Goal: Communication & Community: Answer question/provide support

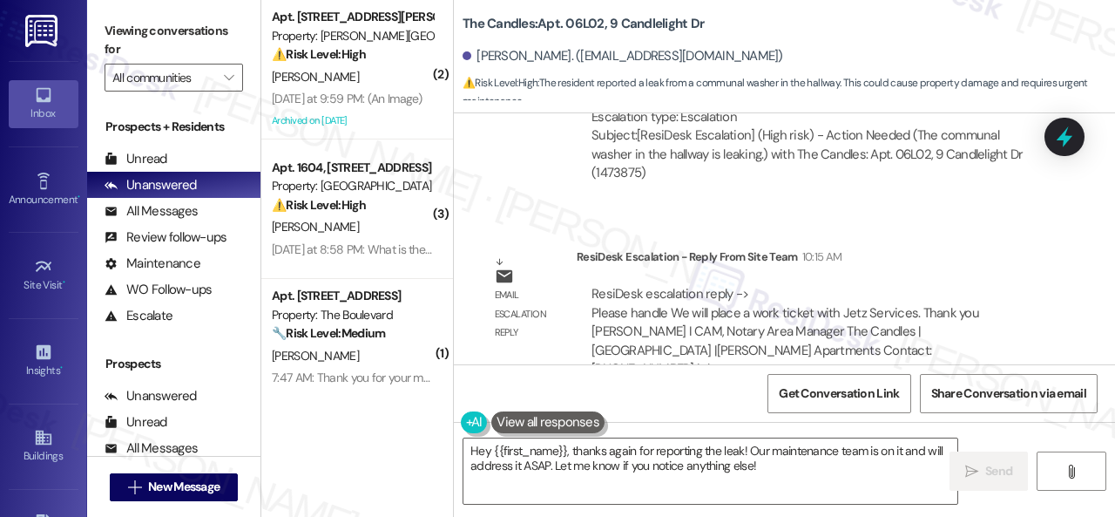
scroll to position [3234, 0]
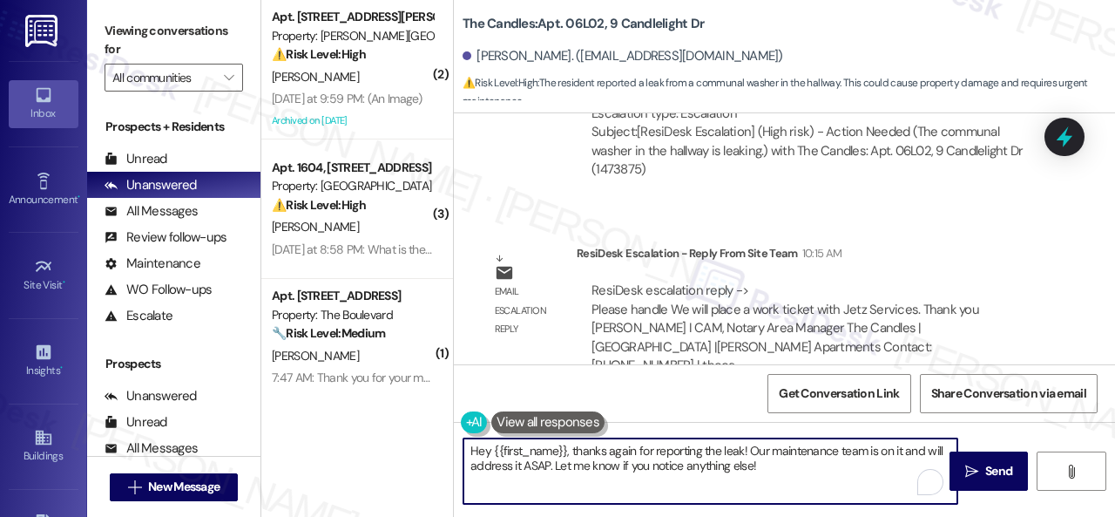
drag, startPoint x: 570, startPoint y: 449, endPoint x: 767, endPoint y: 462, distance: 197.3
click at [767, 462] on textarea "Hey {{first_name}}, thanks again for reporting the leak! Our maintenance team i…" at bounding box center [710, 470] width 494 height 65
drag, startPoint x: 767, startPoint y: 462, endPoint x: 564, endPoint y: 447, distance: 203.5
click at [564, 447] on textarea "Hey {{first_name}}, thanks again for reporting the leak! Our maintenance team i…" at bounding box center [710, 470] width 494 height 65
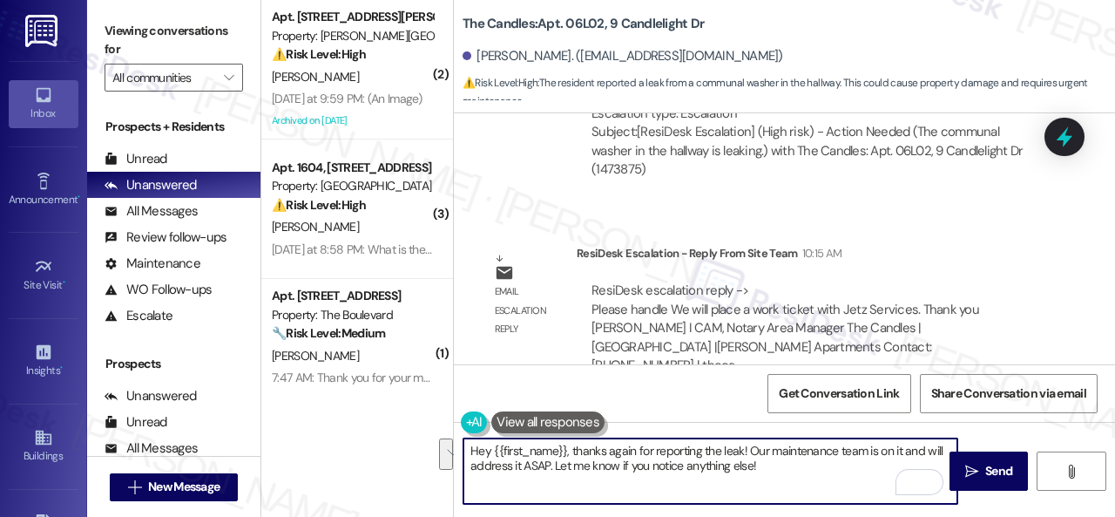
paste textarea "! The site team stated that they will place a work ticket with Jetz Services. T…"
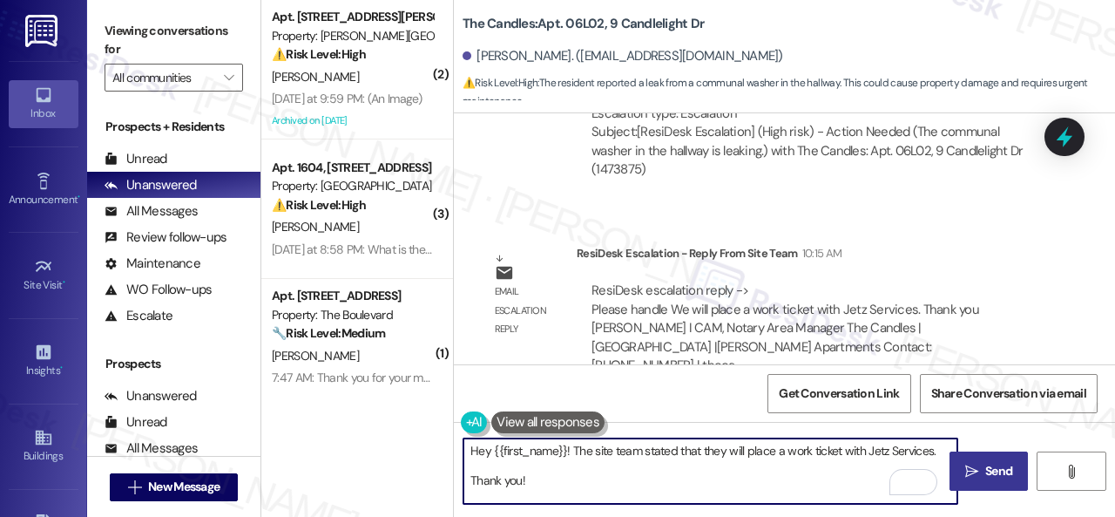
type textarea "Hey {{first_name}}! The site team stated that they will place a work ticket wit…"
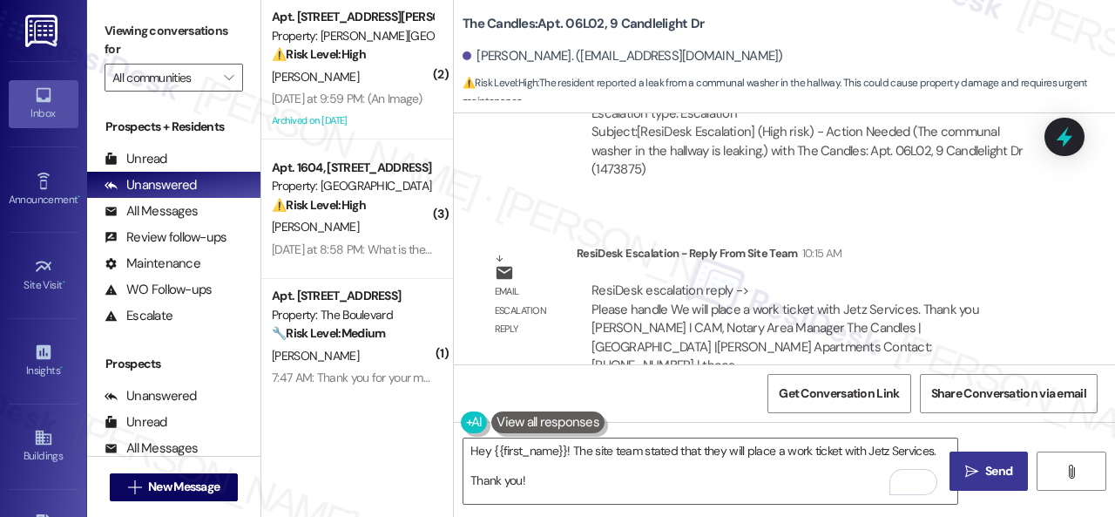
click at [985, 470] on span "Send" at bounding box center [998, 471] width 27 height 18
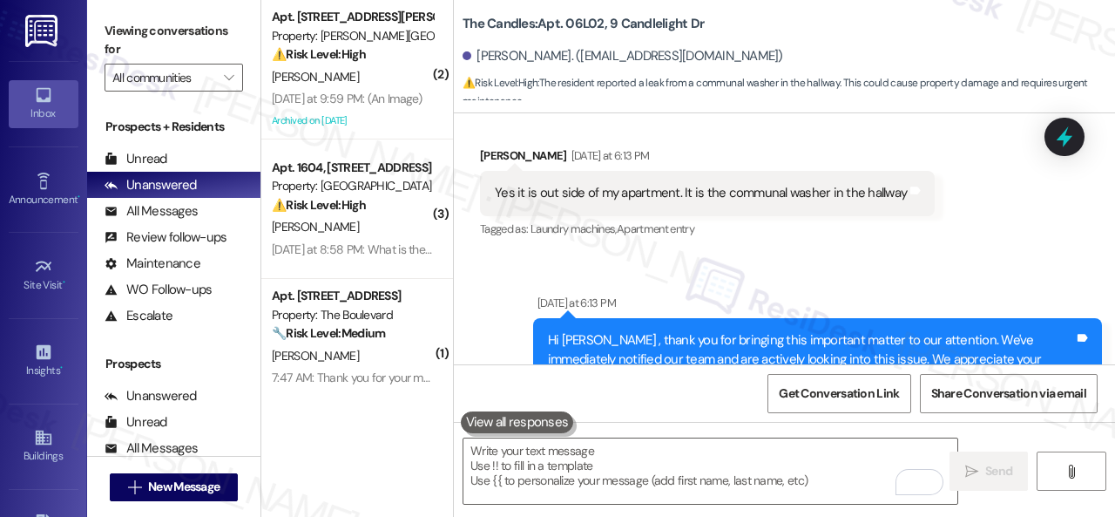
scroll to position [1647, 0]
